Goal: Information Seeking & Learning: Check status

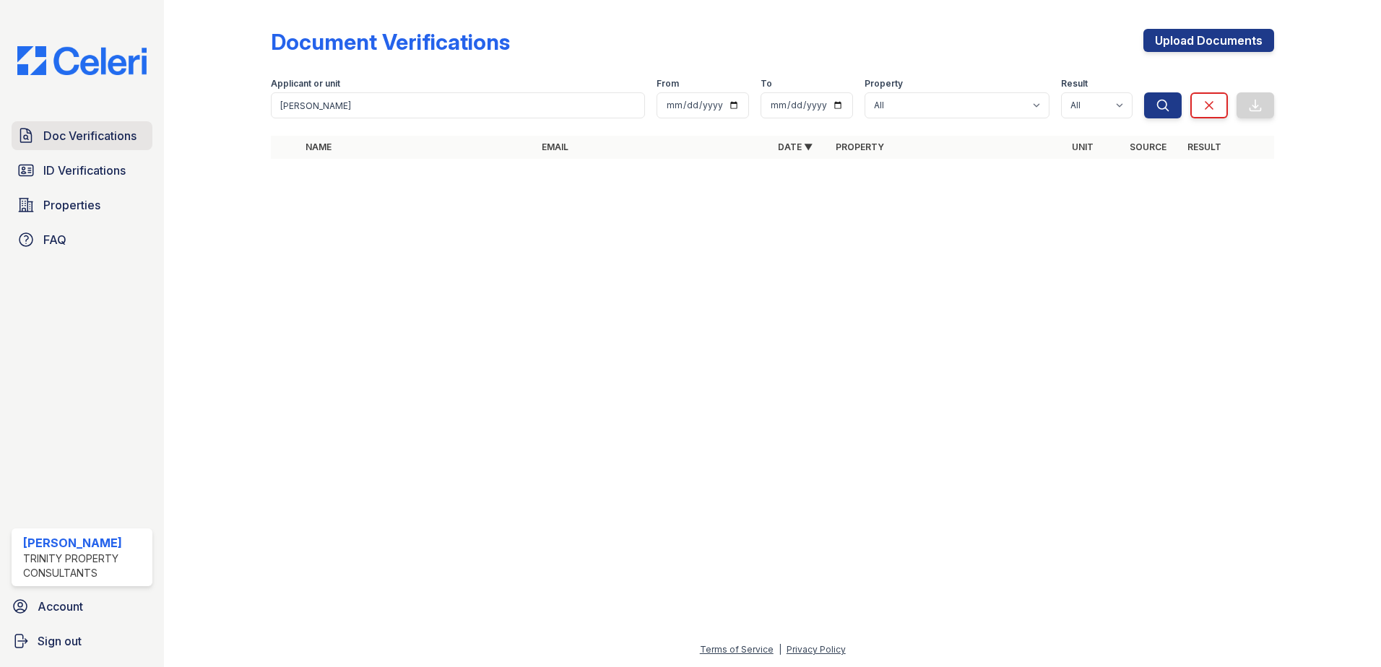
click at [84, 142] on span "Doc Verifications" at bounding box center [89, 135] width 93 height 17
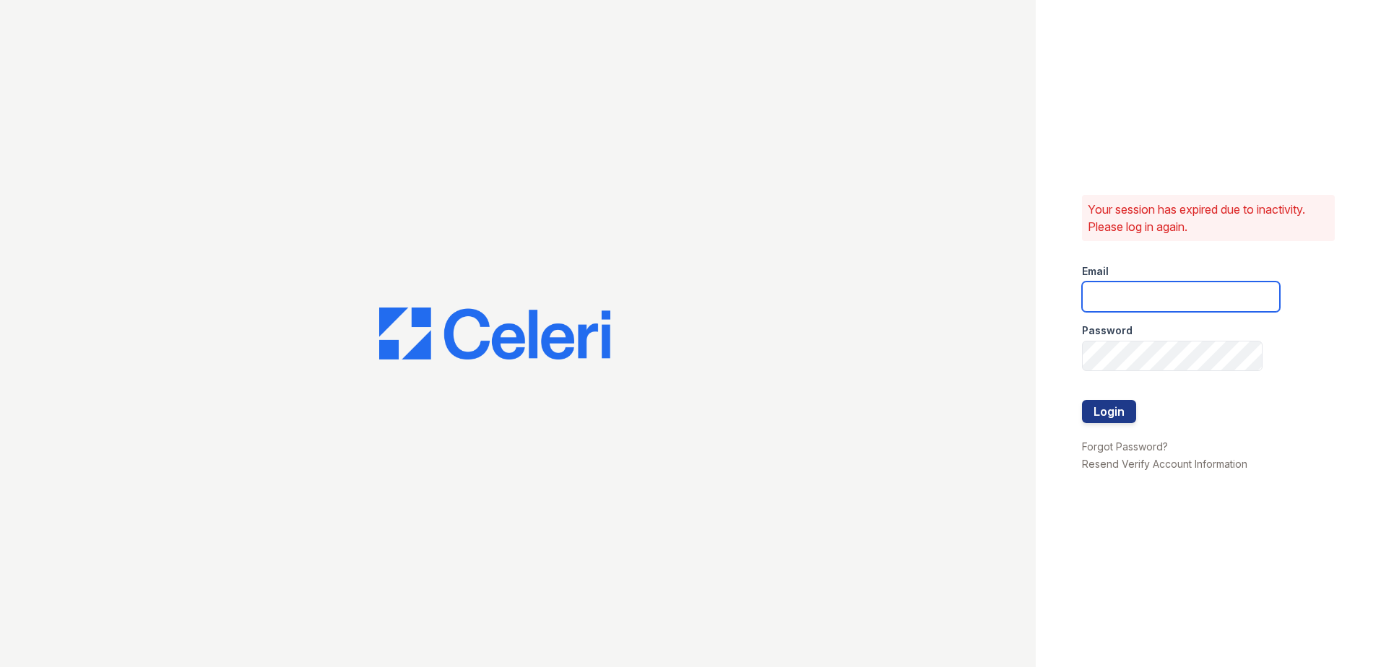
type input "[EMAIL_ADDRESS][DOMAIN_NAME]"
click at [1116, 411] on button "Login" at bounding box center [1109, 411] width 54 height 23
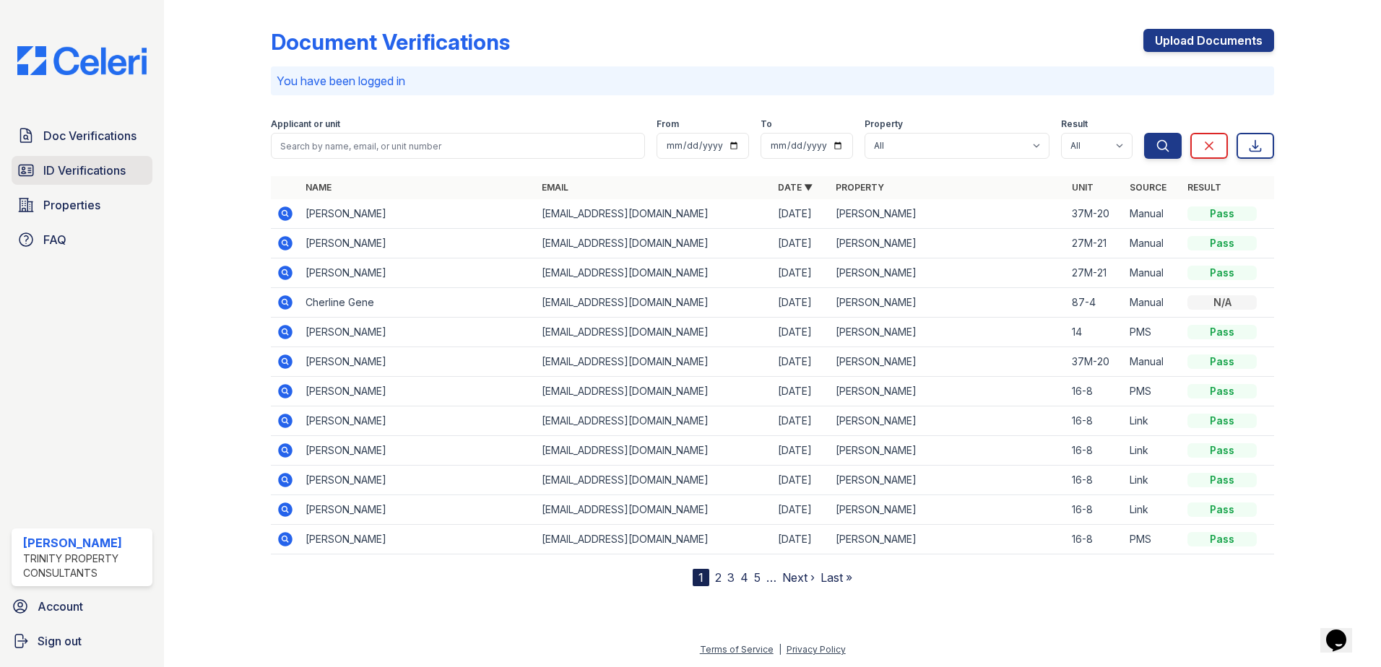
click at [95, 167] on span "ID Verifications" at bounding box center [84, 170] width 82 height 17
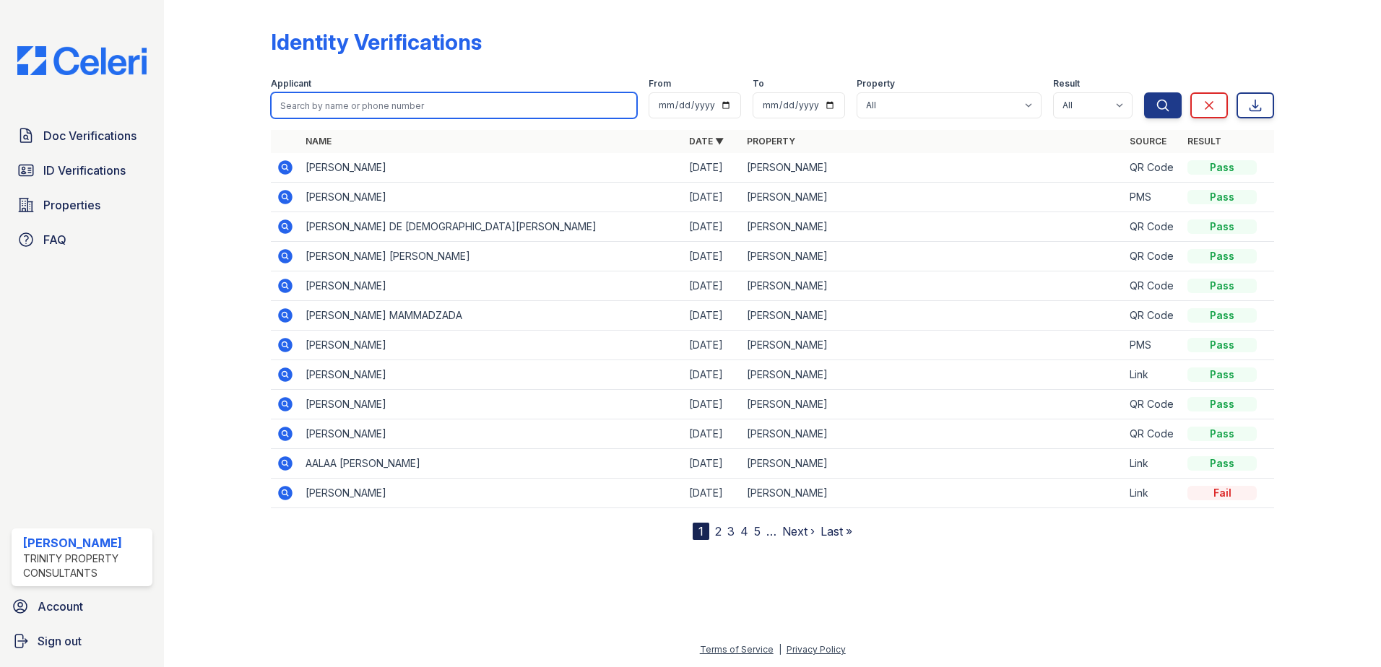
click at [320, 113] on input "search" at bounding box center [454, 105] width 366 height 26
type input "elsy"
click at [1144, 92] on button "Search" at bounding box center [1163, 105] width 38 height 26
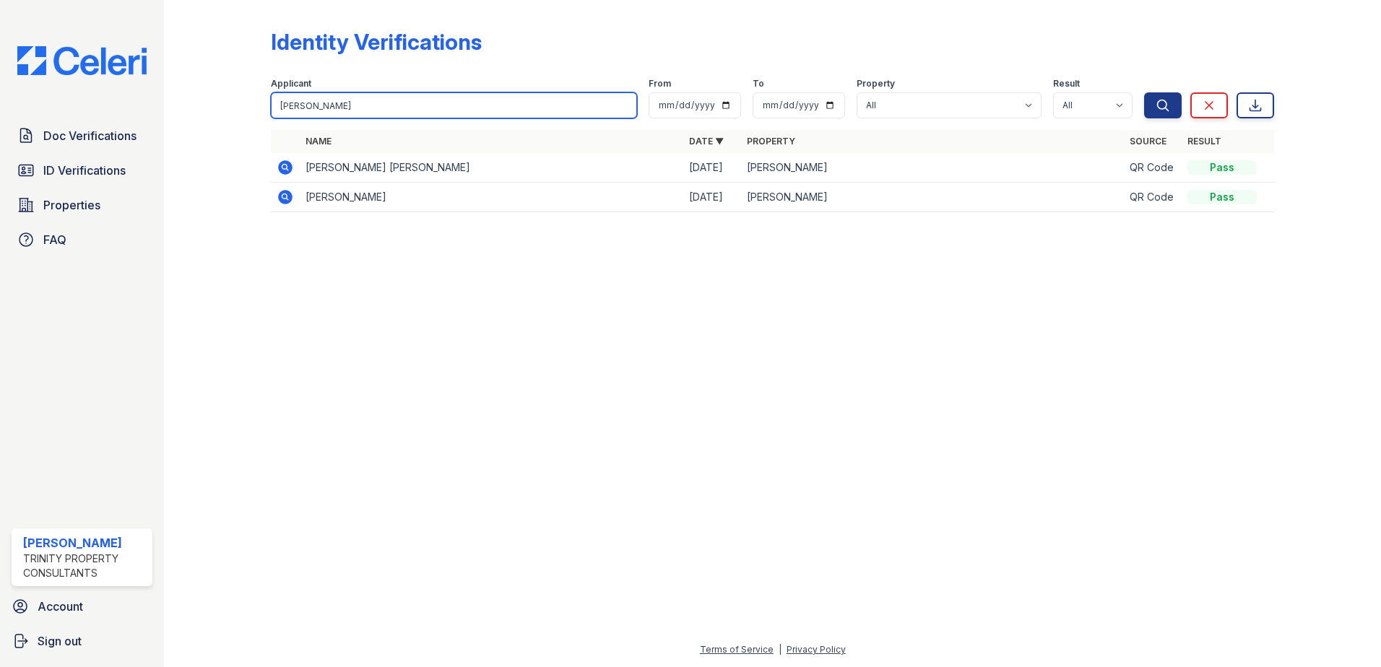
drag, startPoint x: 317, startPoint y: 105, endPoint x: 256, endPoint y: 101, distance: 61.5
click at [256, 101] on div "Identity Verifications Filter Applicant elsy From To Property All ReNew Waltham…" at bounding box center [772, 125] width 1170 height 250
type input "danilo"
click at [1144, 92] on button "Search" at bounding box center [1163, 105] width 38 height 26
click at [287, 169] on icon at bounding box center [285, 167] width 17 height 17
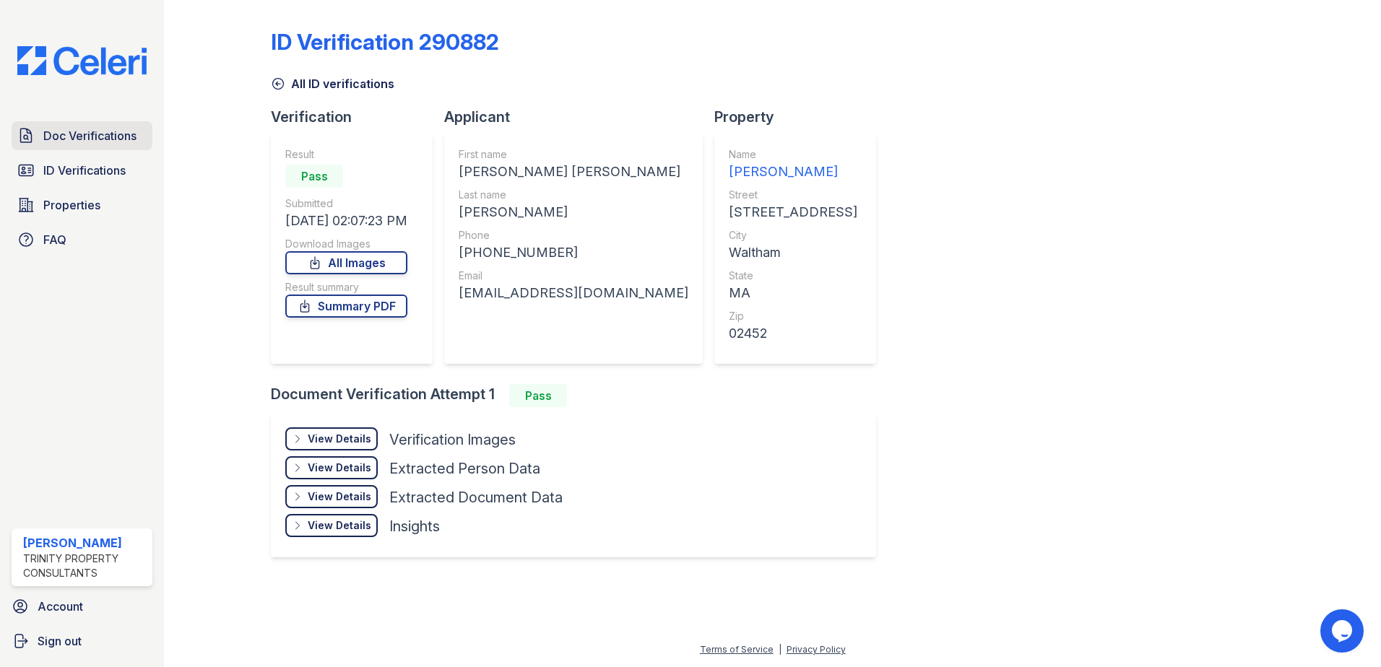
click at [48, 141] on span "Doc Verifications" at bounding box center [89, 135] width 93 height 17
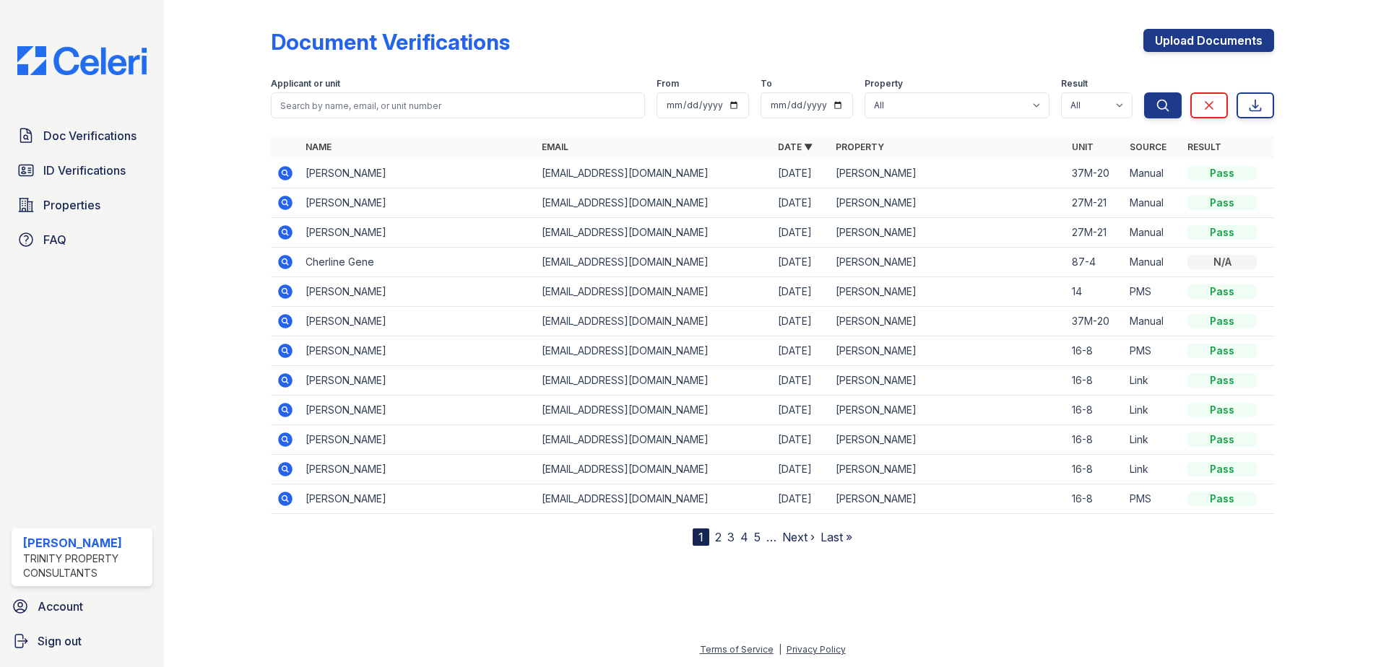
click at [290, 172] on icon at bounding box center [285, 173] width 14 height 14
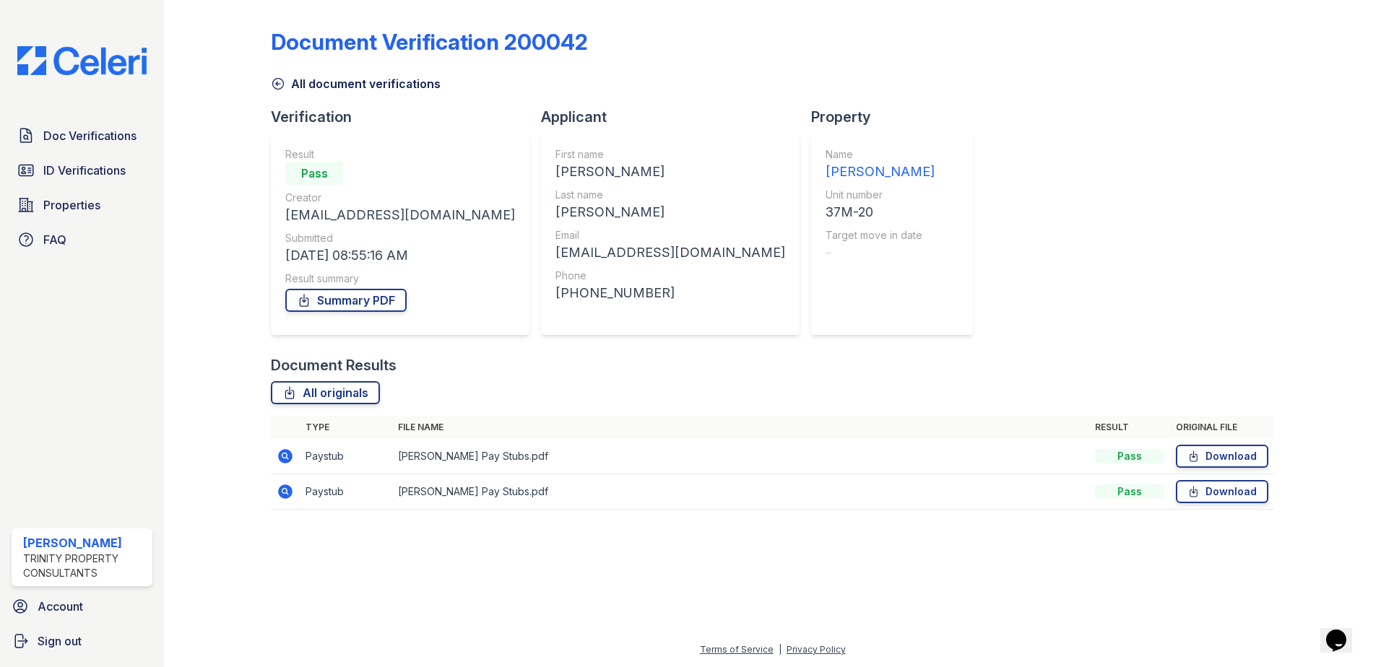
click at [286, 466] on td at bounding box center [285, 456] width 29 height 35
click at [286, 459] on icon at bounding box center [285, 456] width 14 height 14
